Goal: Register for event/course

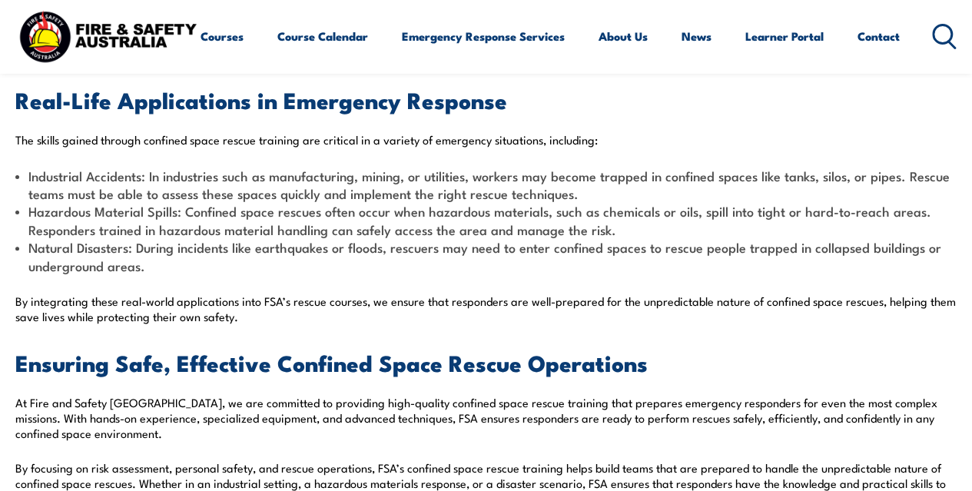
scroll to position [1613, 0]
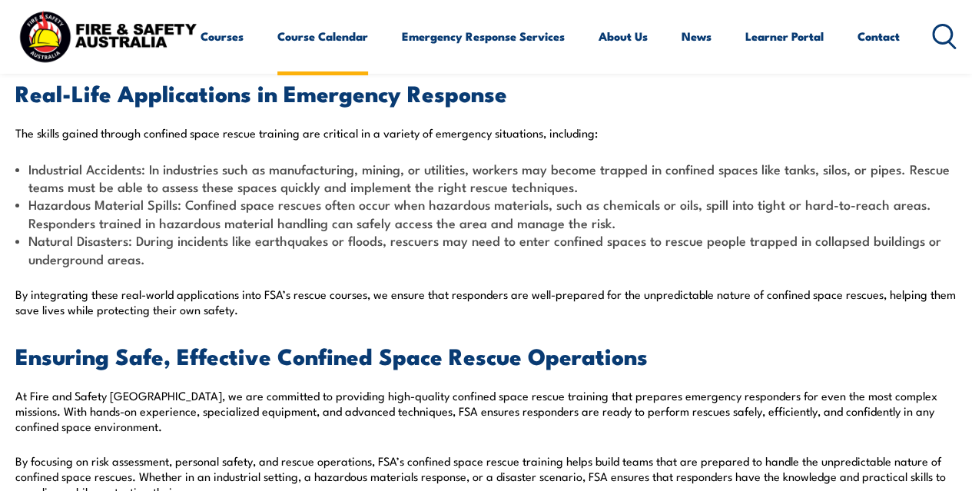
click at [277, 55] on link "Course Calendar" at bounding box center [322, 36] width 91 height 37
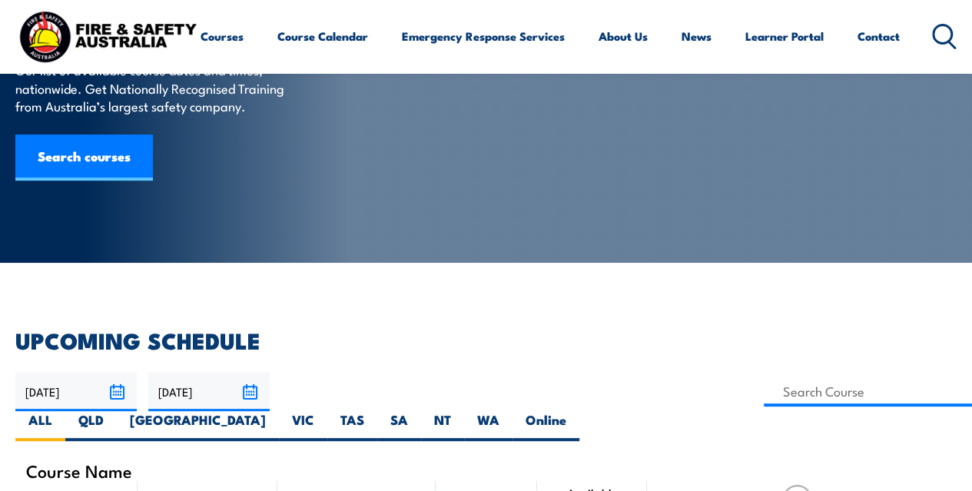
scroll to position [154, 0]
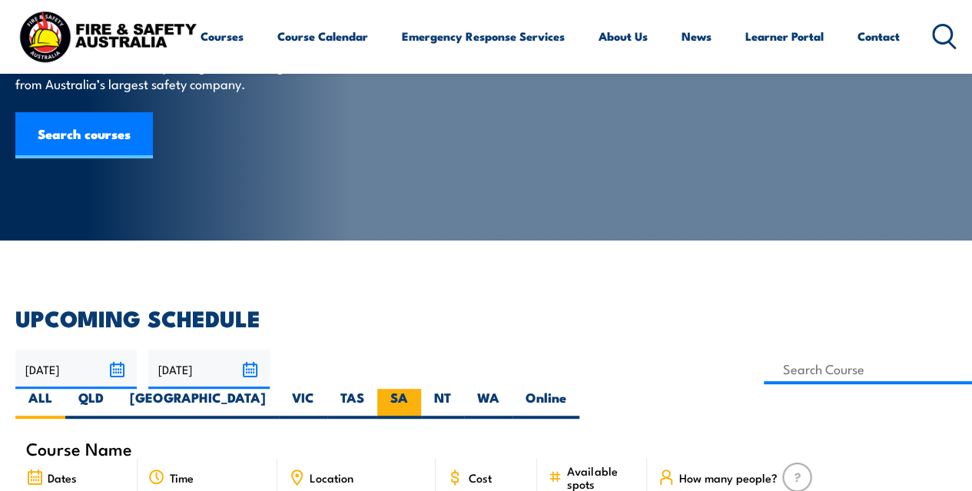
click at [421, 389] on label "SA" at bounding box center [399, 404] width 44 height 30
click at [418, 389] on input "SA" at bounding box center [413, 394] width 10 height 10
radio input "true"
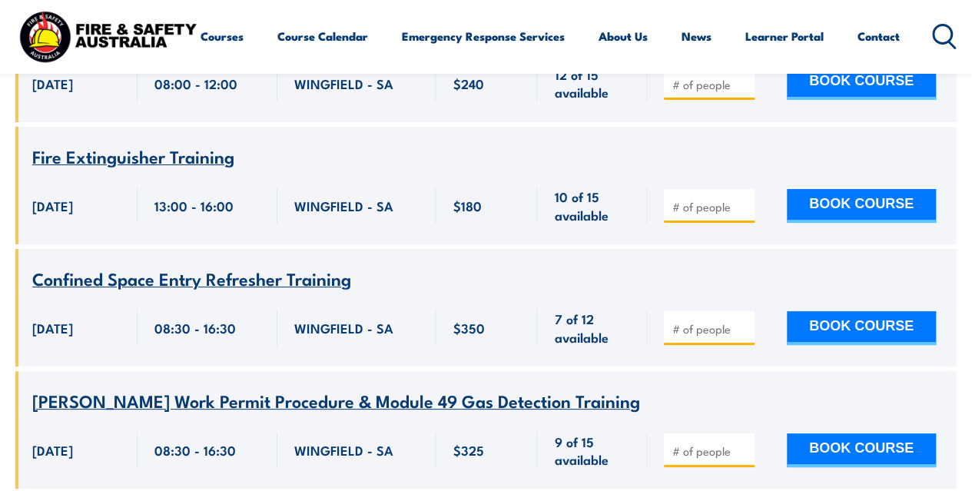
scroll to position [2919, 0]
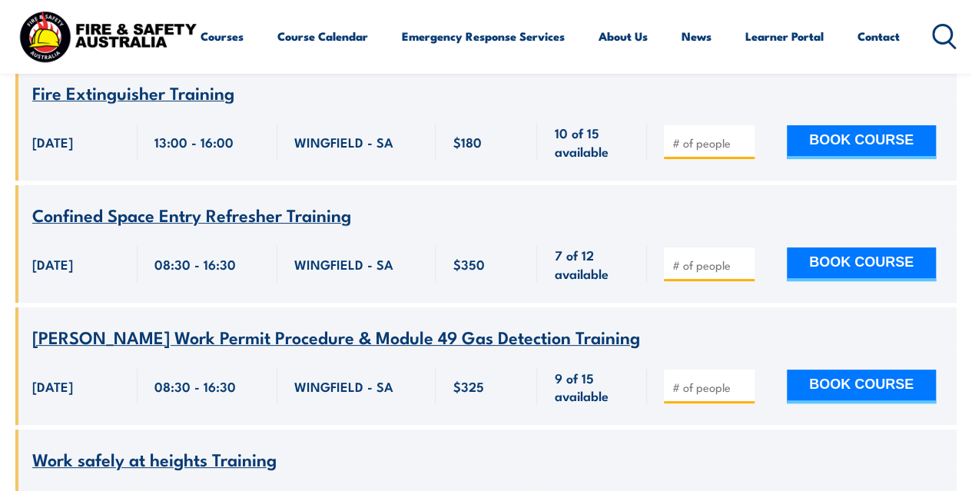
click at [350, 323] on span "[PERSON_NAME] Work Permit Procedure & Module 49 Gas Detection Training" at bounding box center [336, 336] width 608 height 26
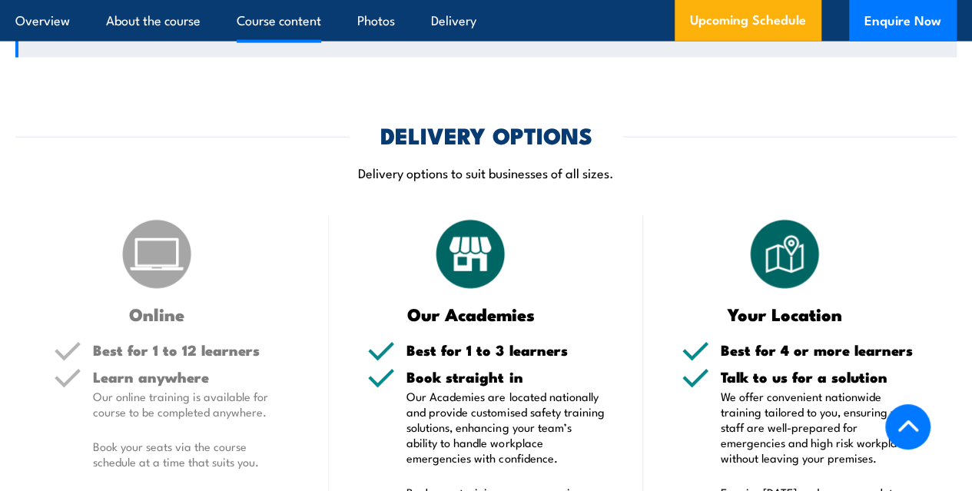
scroll to position [1613, 0]
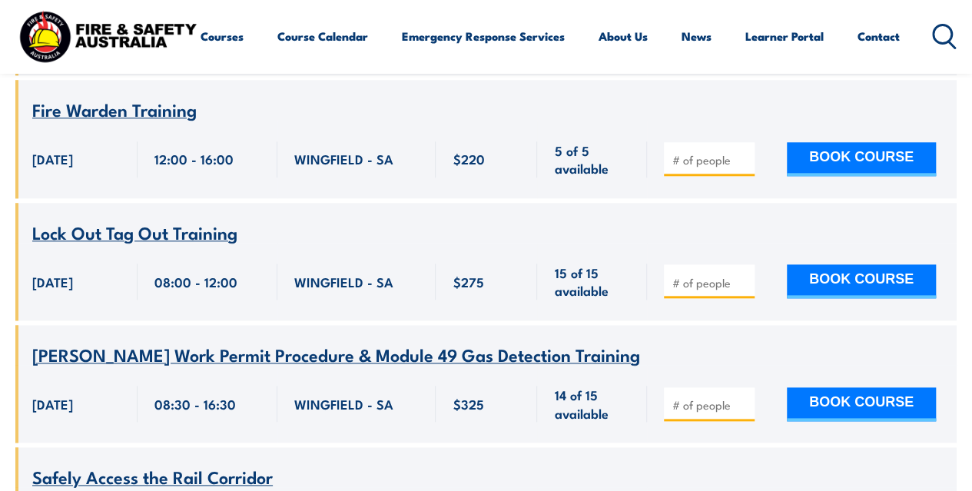
scroll to position [6607, 0]
